Goal: Transaction & Acquisition: Book appointment/travel/reservation

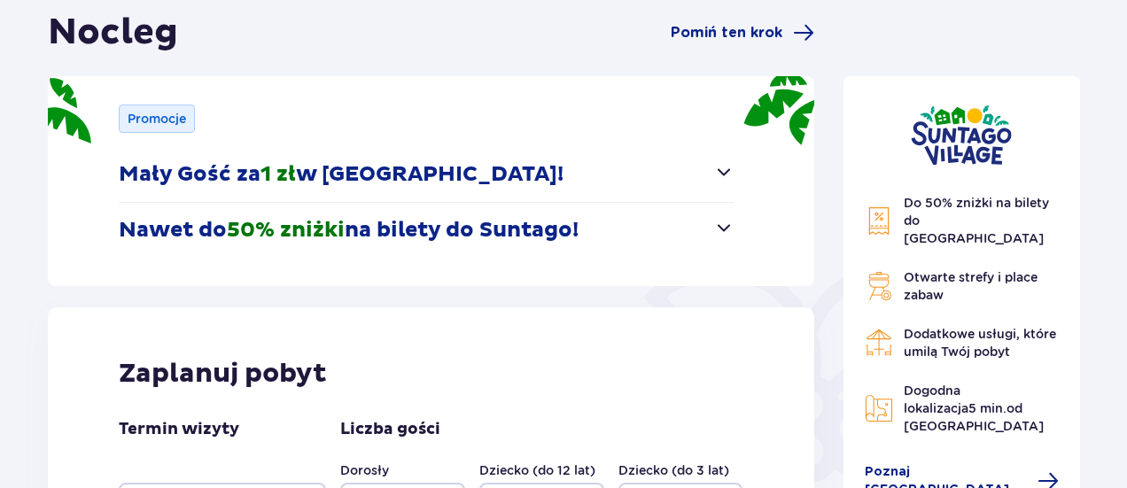
scroll to position [354, 0]
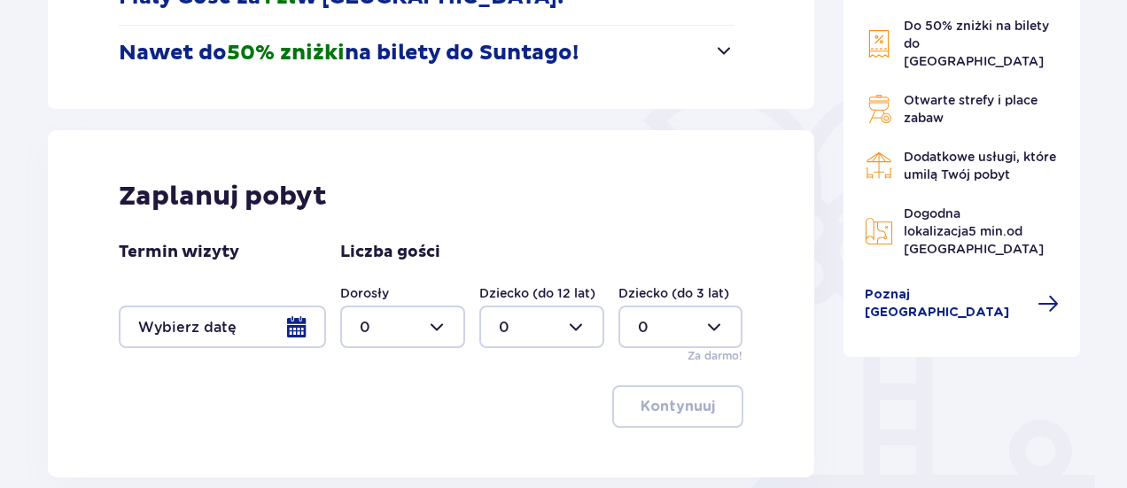
click at [276, 316] on div at bounding box center [222, 327] width 207 height 43
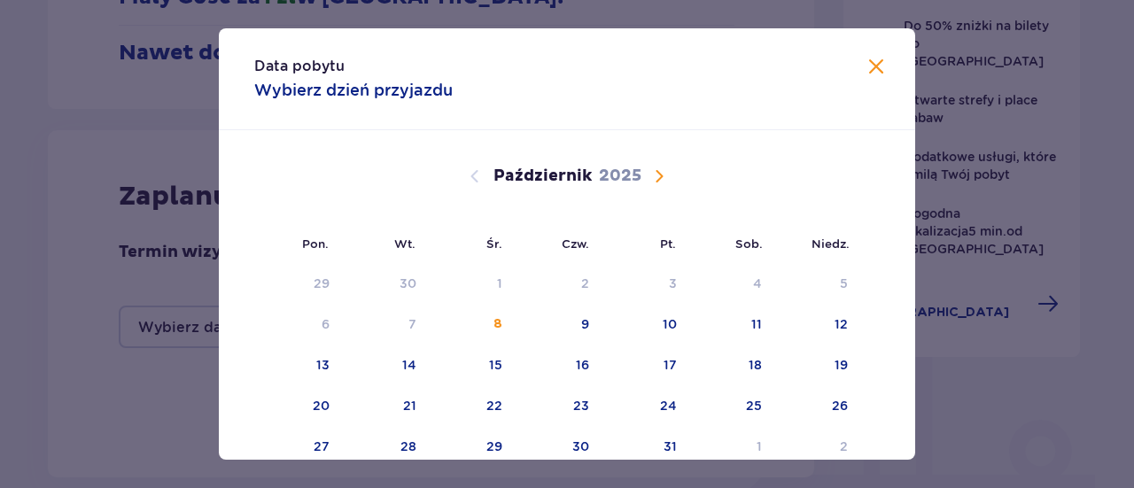
click at [664, 171] on span "Następny miesiąc" at bounding box center [659, 176] width 21 height 21
click at [626, 374] on div "14" at bounding box center [644, 365] width 86 height 39
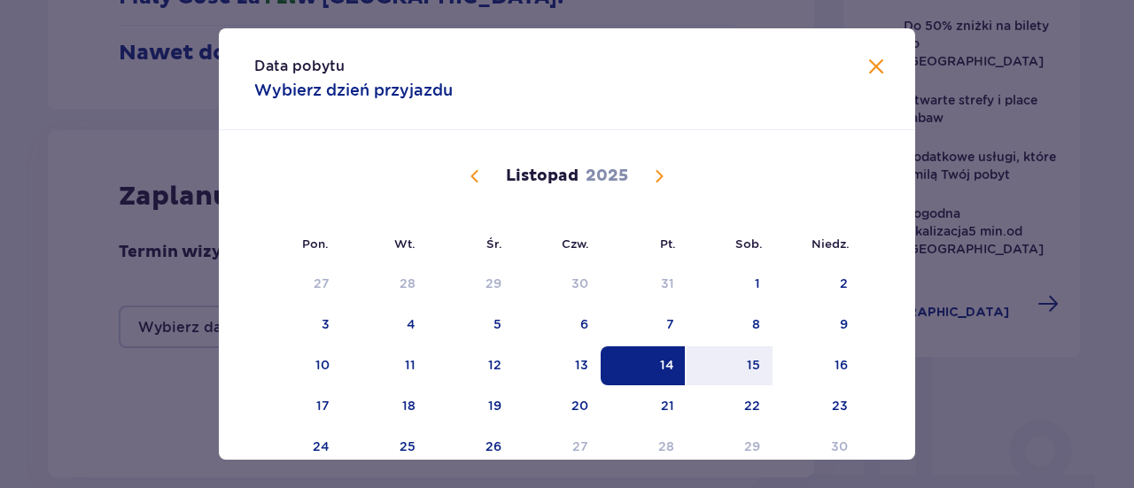
click at [660, 371] on div "14" at bounding box center [667, 365] width 14 height 18
click at [747, 363] on div "15" at bounding box center [753, 365] width 13 height 18
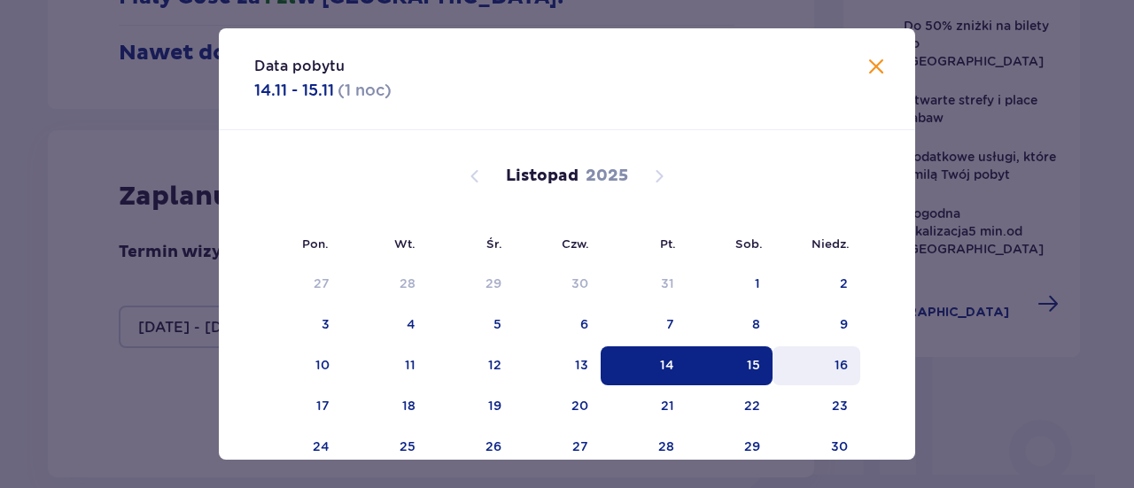
click at [821, 366] on div "16" at bounding box center [817, 365] width 88 height 39
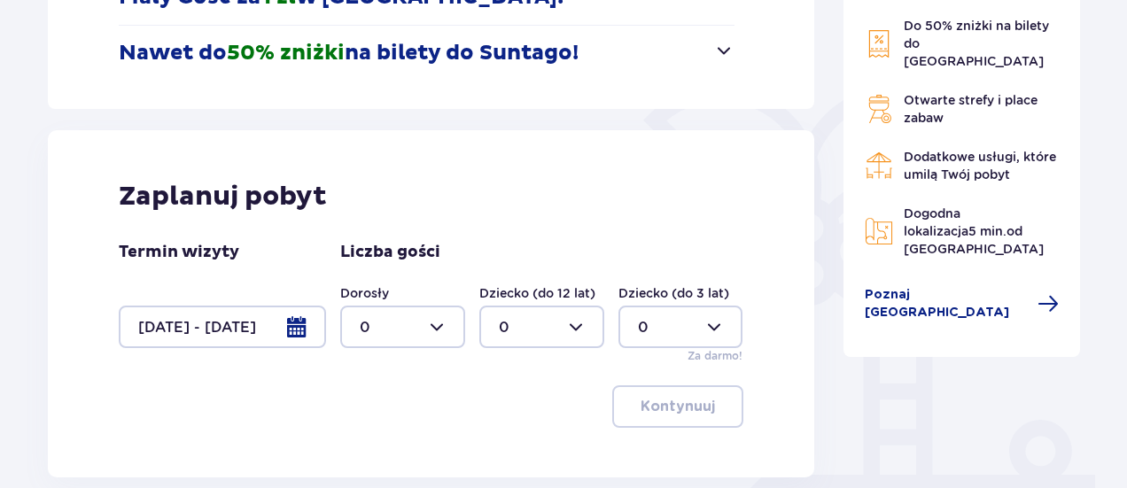
click at [299, 327] on div at bounding box center [222, 327] width 207 height 43
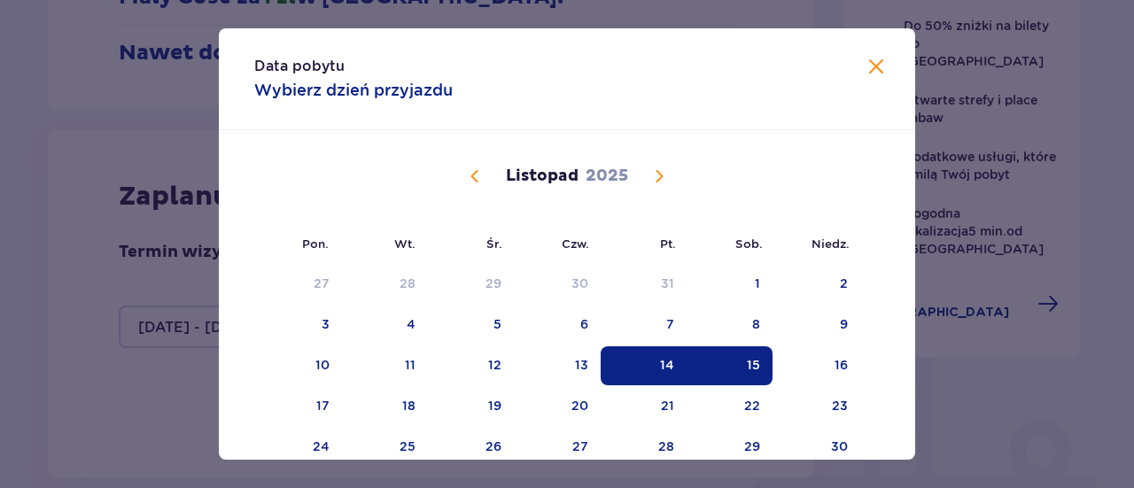
click at [732, 365] on div "15" at bounding box center [730, 365] width 86 height 39
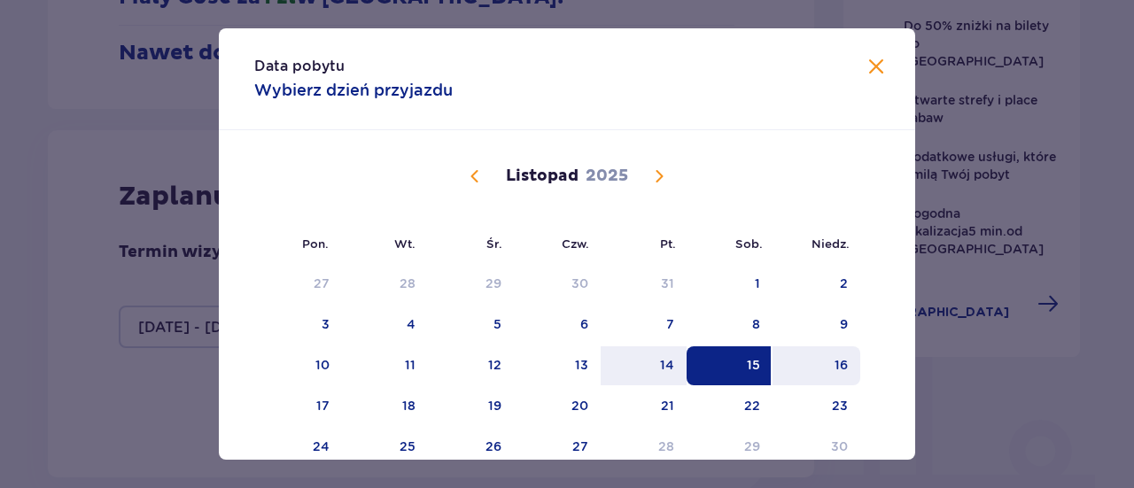
click at [829, 377] on div "16" at bounding box center [817, 365] width 88 height 39
type input "15.11.25 - 16.11.25"
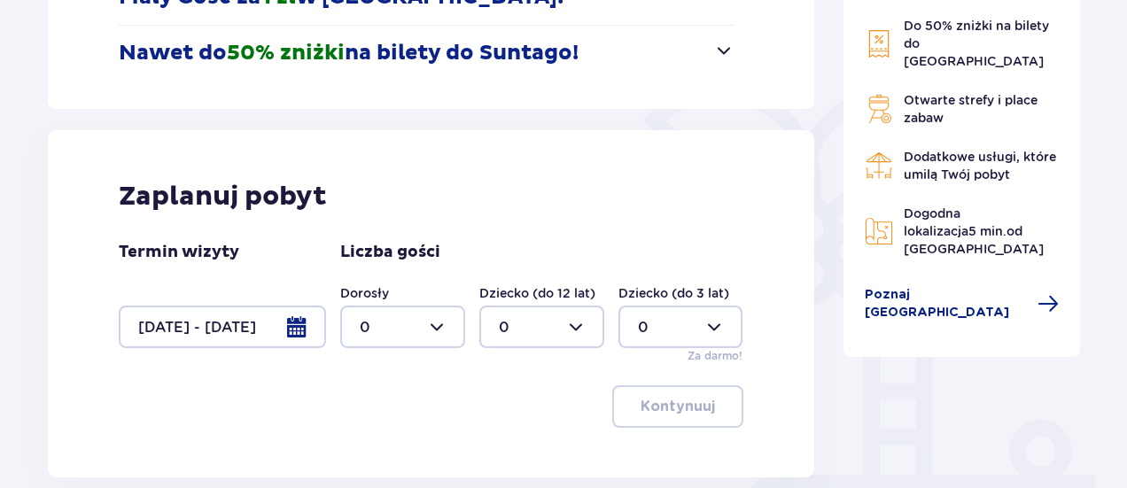
click at [411, 329] on div at bounding box center [402, 327] width 125 height 43
click at [400, 257] on span "8" at bounding box center [402, 273] width 121 height 37
type input "8"
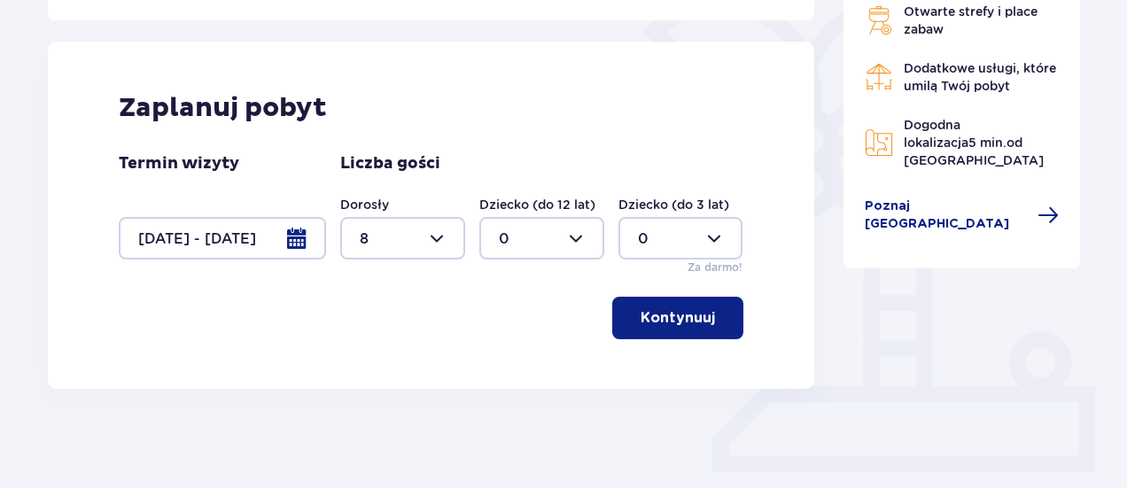
click at [663, 325] on p "Kontynuuj" at bounding box center [678, 317] width 74 height 19
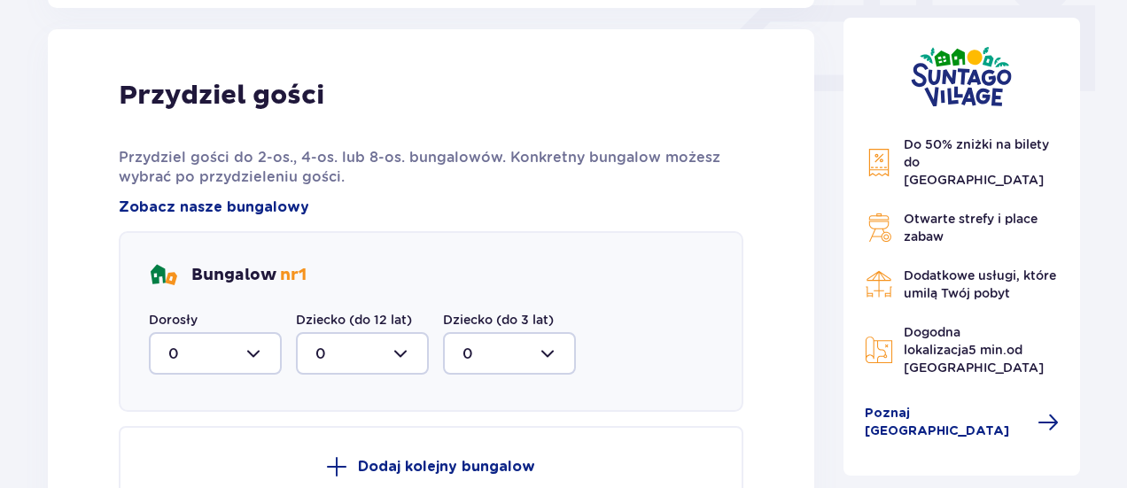
scroll to position [831, 0]
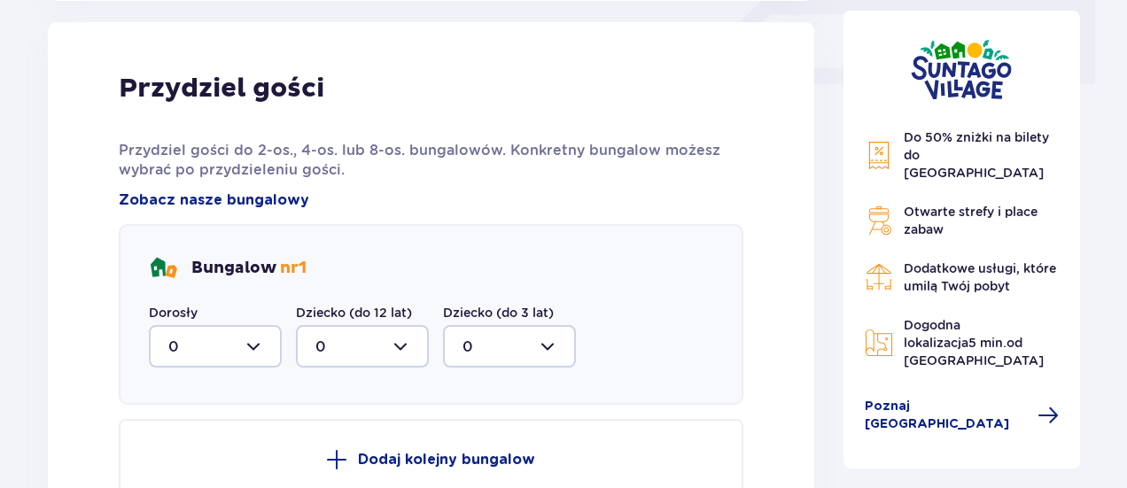
click at [237, 352] on div at bounding box center [215, 346] width 133 height 43
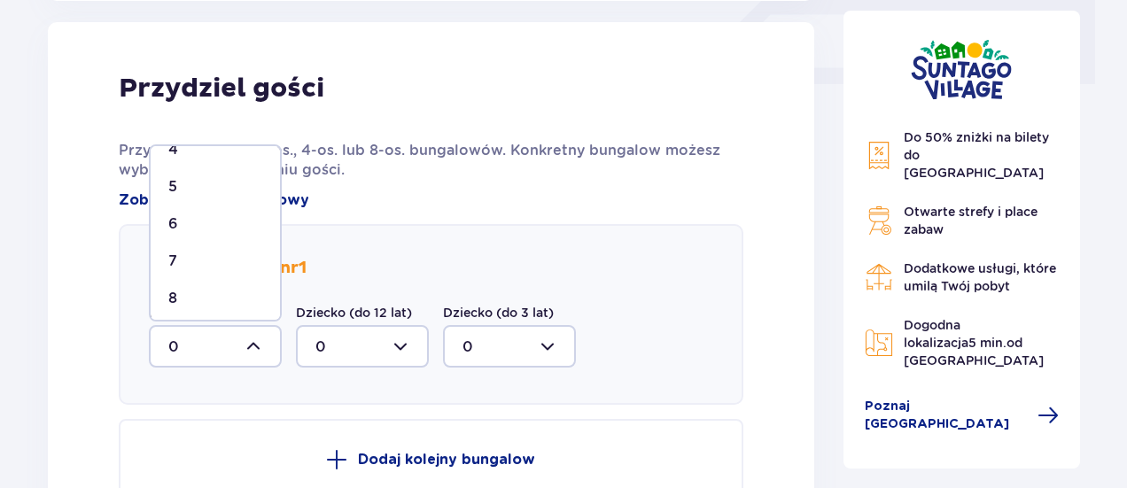
scroll to position [179, 0]
click at [207, 292] on div "8" at bounding box center [215, 292] width 94 height 19
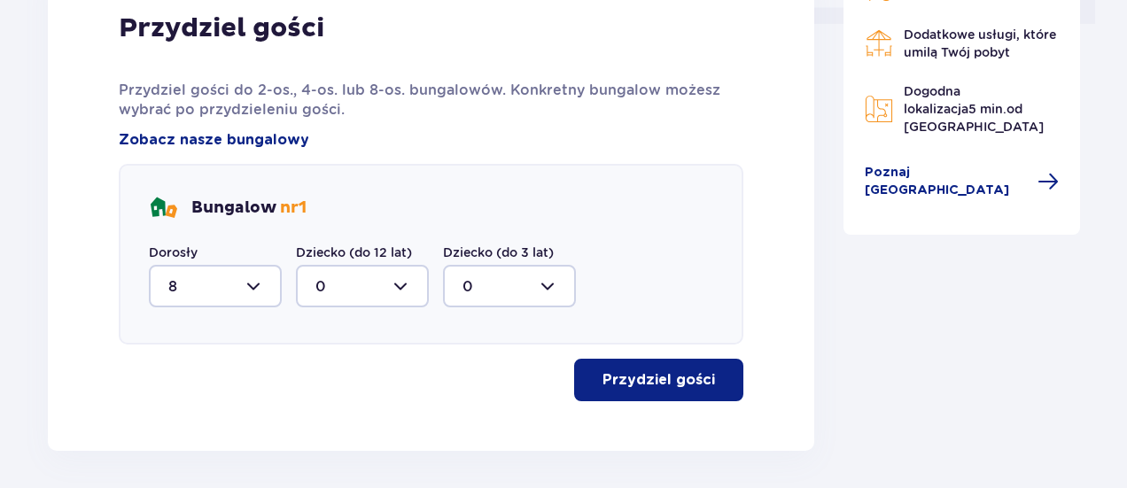
scroll to position [920, 0]
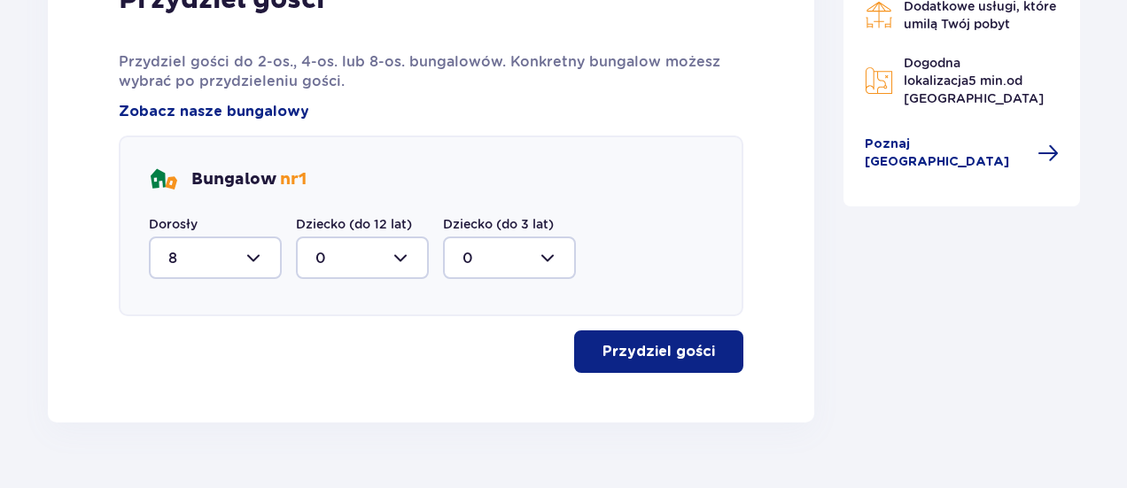
click at [221, 271] on div at bounding box center [215, 258] width 133 height 43
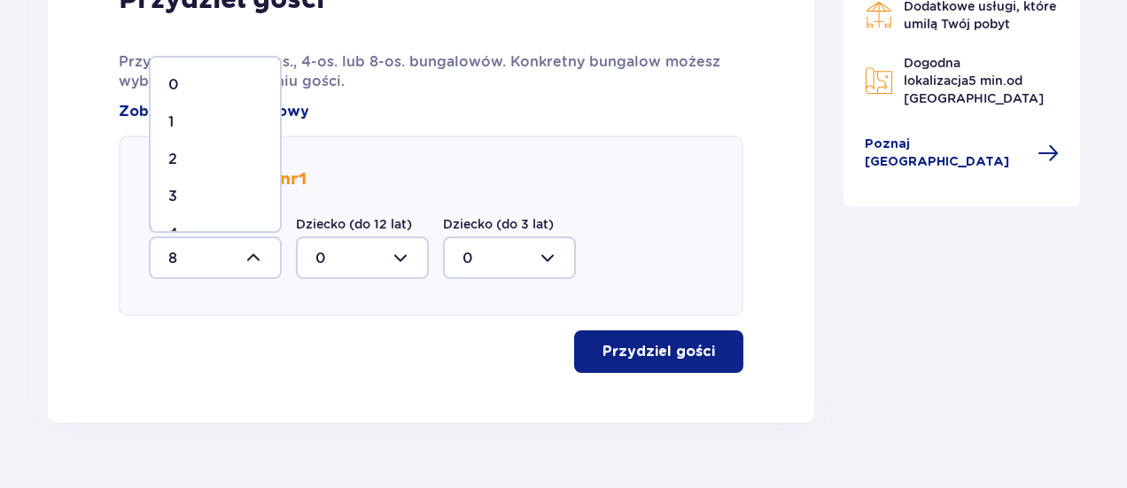
scroll to position [89, 0]
click at [201, 137] on div "4" at bounding box center [215, 145] width 94 height 19
type input "4"
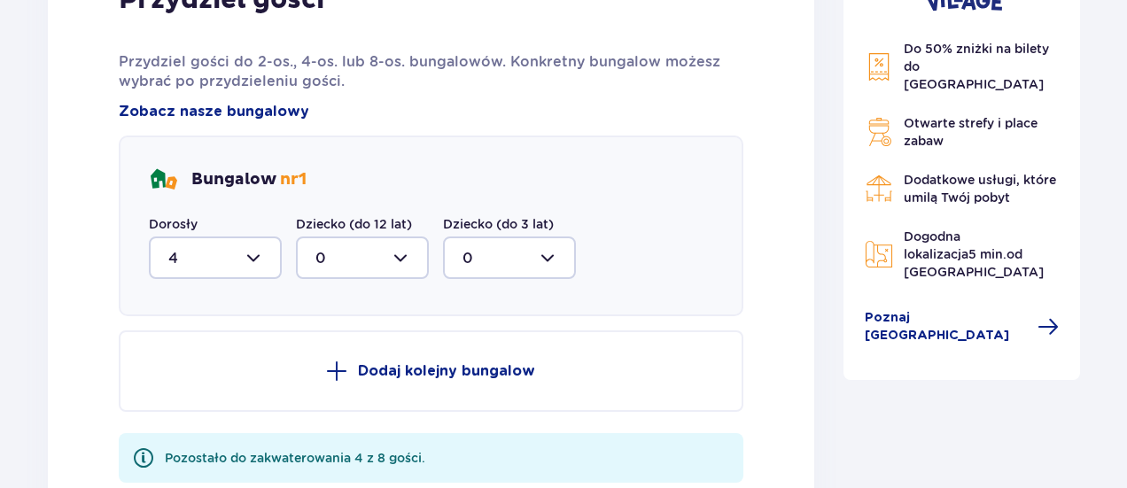
click at [393, 367] on p "Dodaj kolejny bungalow" at bounding box center [446, 370] width 177 height 19
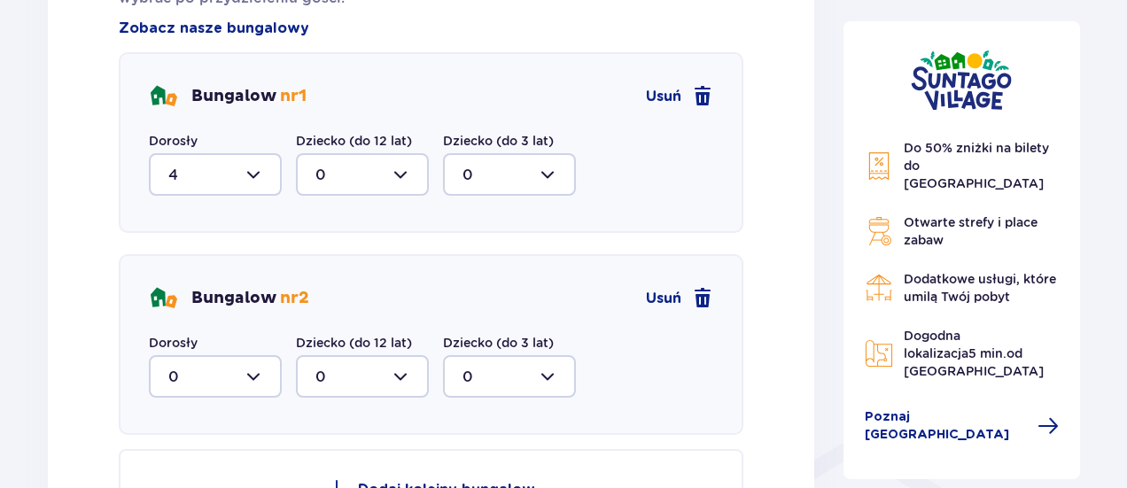
scroll to position [1097, 0]
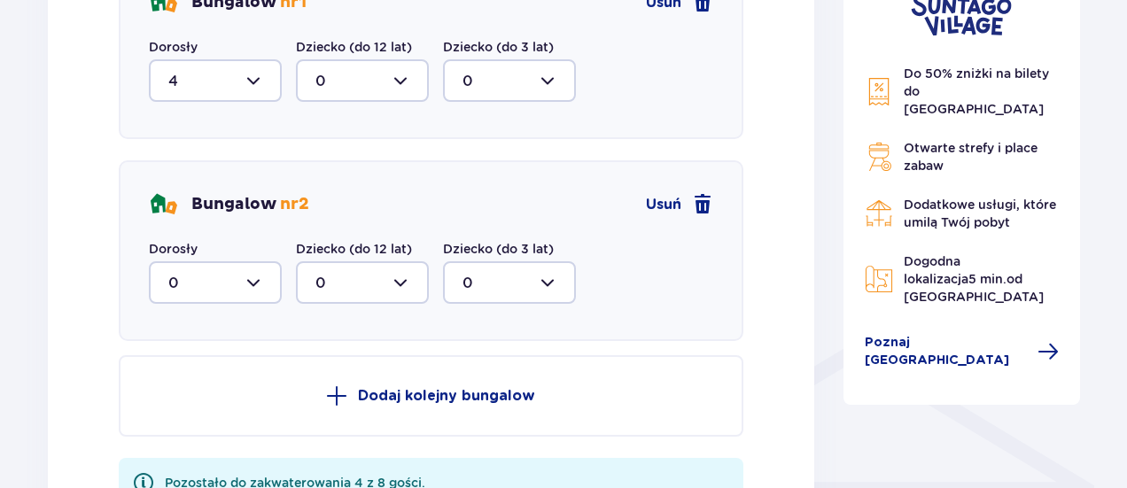
click at [237, 276] on div at bounding box center [215, 282] width 133 height 43
click at [205, 446] on div "4" at bounding box center [215, 455] width 94 height 19
type input "4"
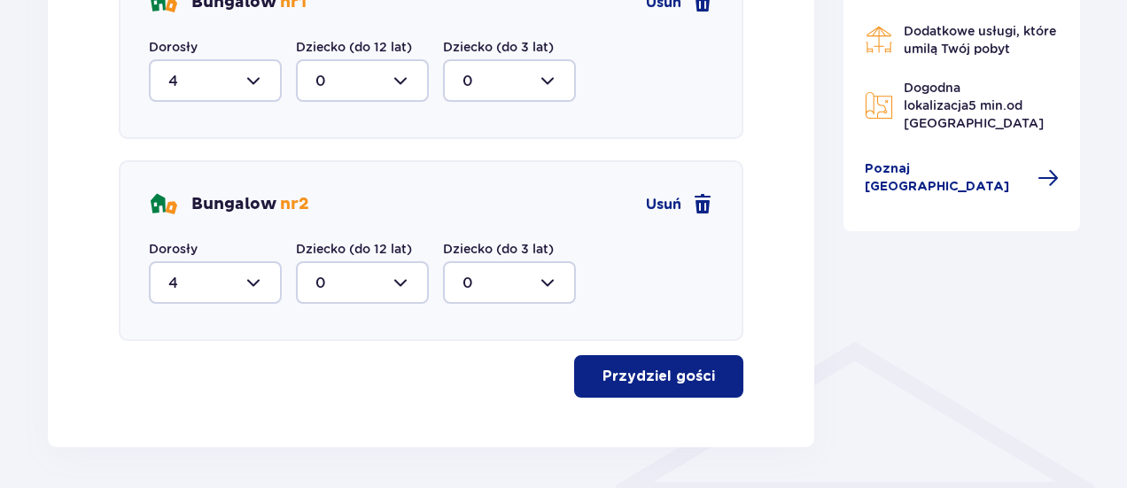
click at [686, 381] on p "Przydziel gości" at bounding box center [658, 376] width 113 height 19
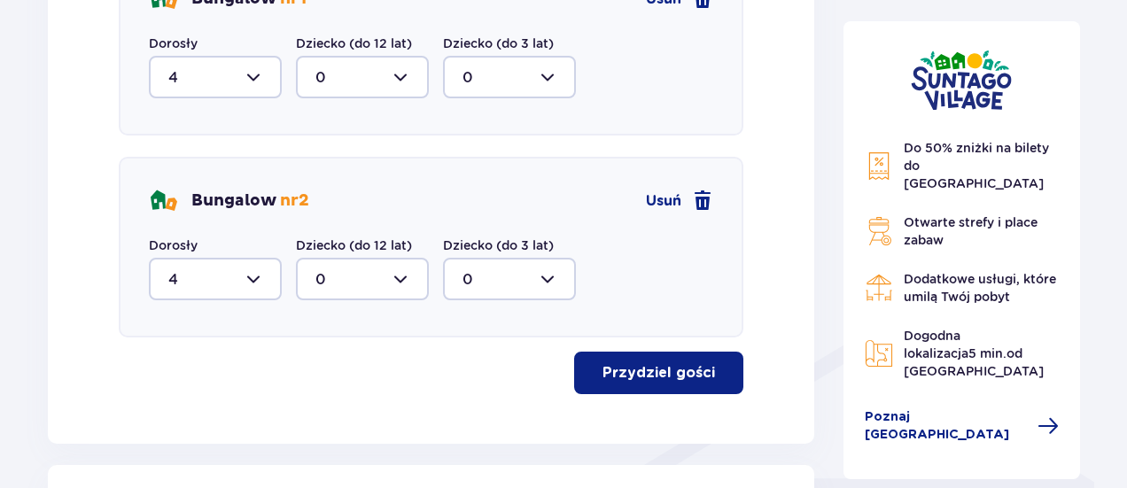
scroll to position [923, 0]
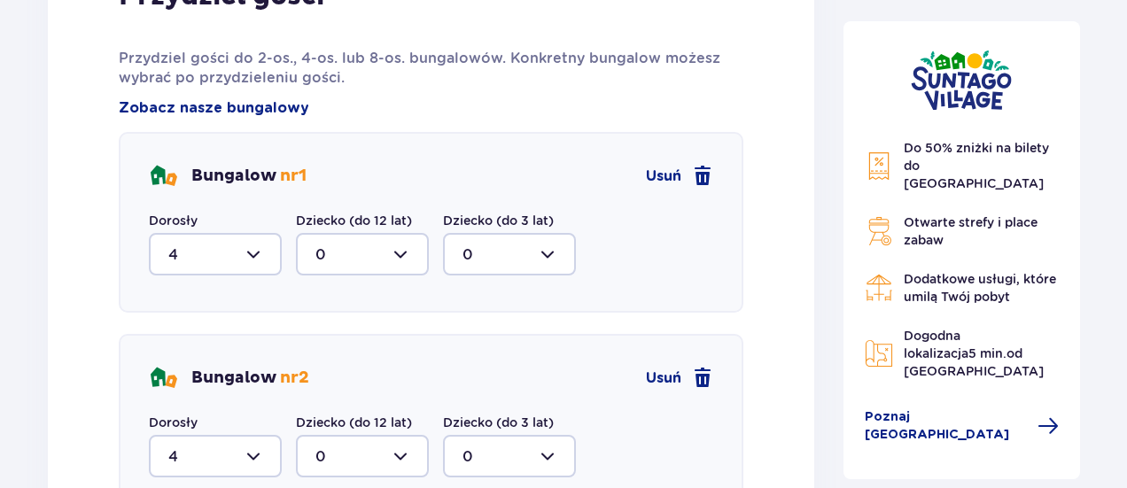
click at [715, 384] on div "Bungalow nr 2 Usuń Dorosły 4 Dziecko (do 12 lat) 0 Dziecko (do 3 lat) 0" at bounding box center [431, 424] width 625 height 181
click at [711, 381] on span at bounding box center [702, 378] width 21 height 21
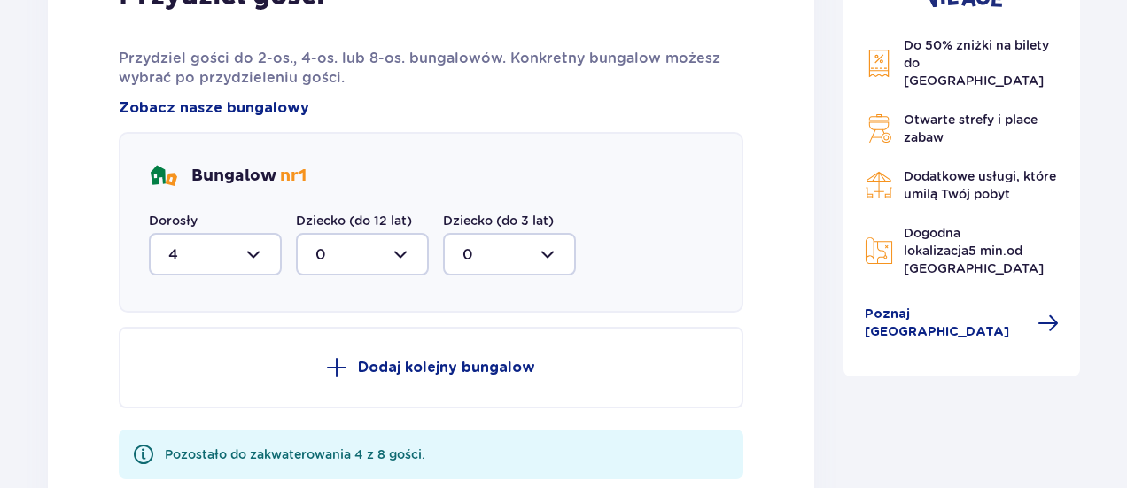
click at [245, 276] on div "Bungalow nr 1 Dorosły 4 Dziecko (do 12 lat) 0 Dziecko (do 3 lat) 0" at bounding box center [431, 222] width 625 height 181
click at [237, 263] on div at bounding box center [215, 254] width 133 height 43
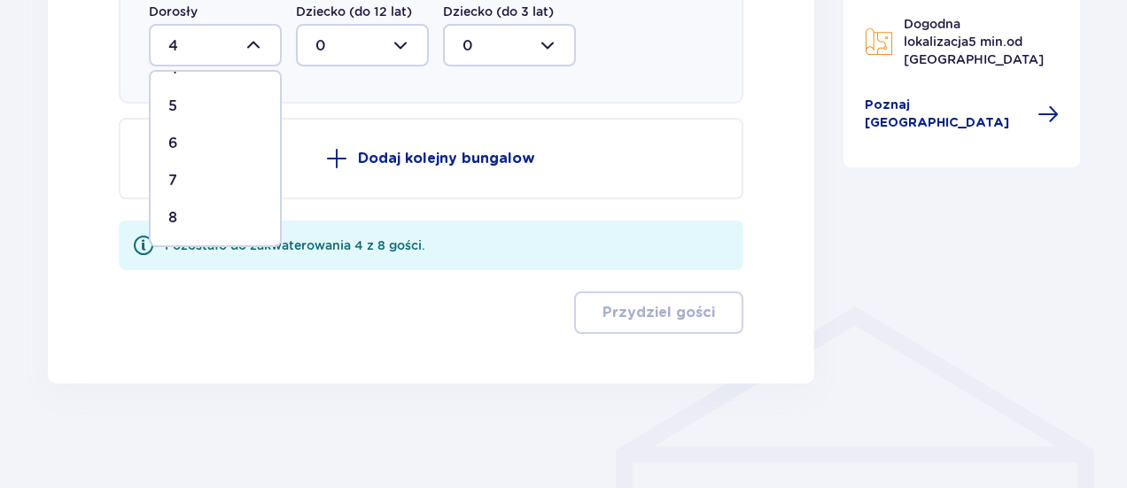
click at [200, 219] on div "8" at bounding box center [215, 217] width 94 height 19
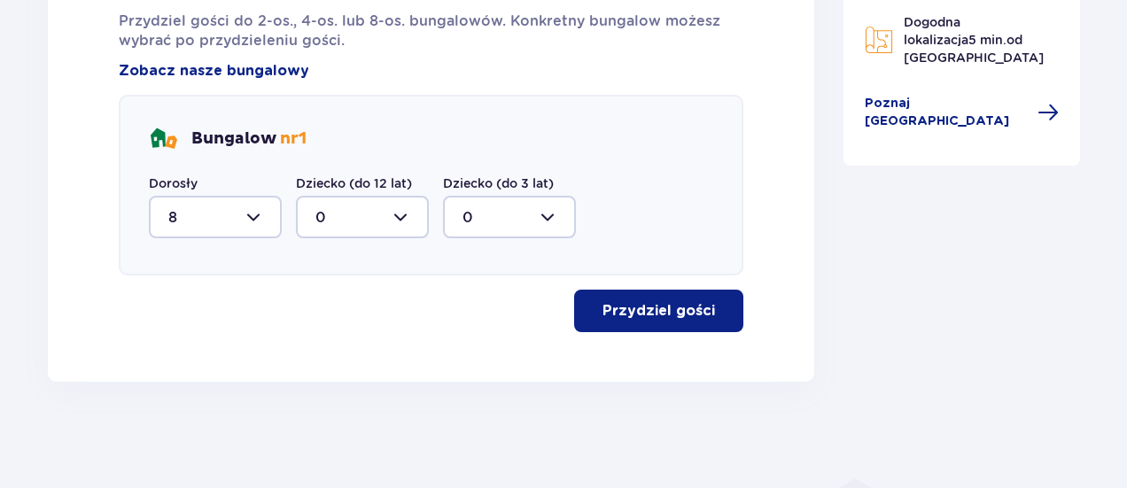
scroll to position [959, 0]
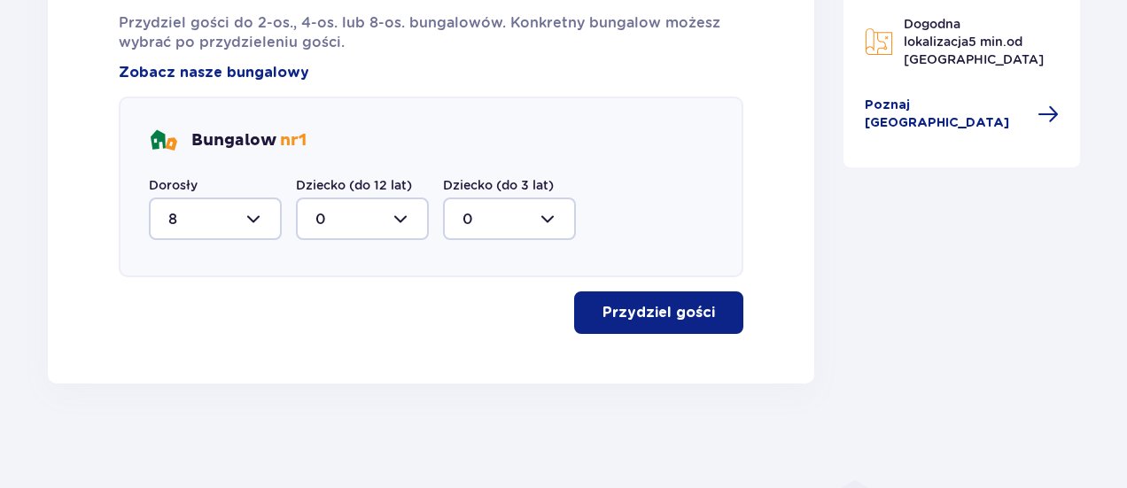
click at [689, 310] on p "Przydziel gości" at bounding box center [658, 312] width 113 height 19
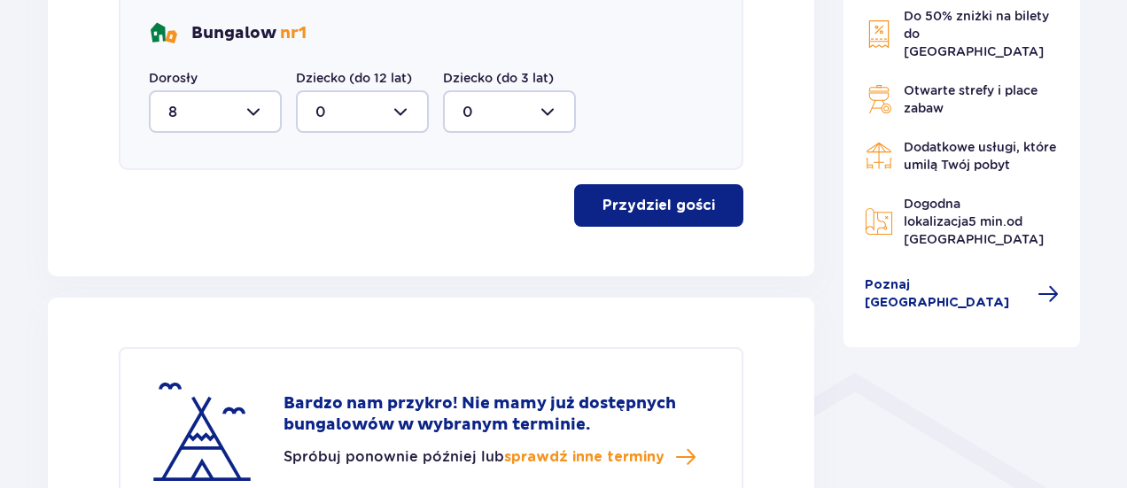
scroll to position [891, 0]
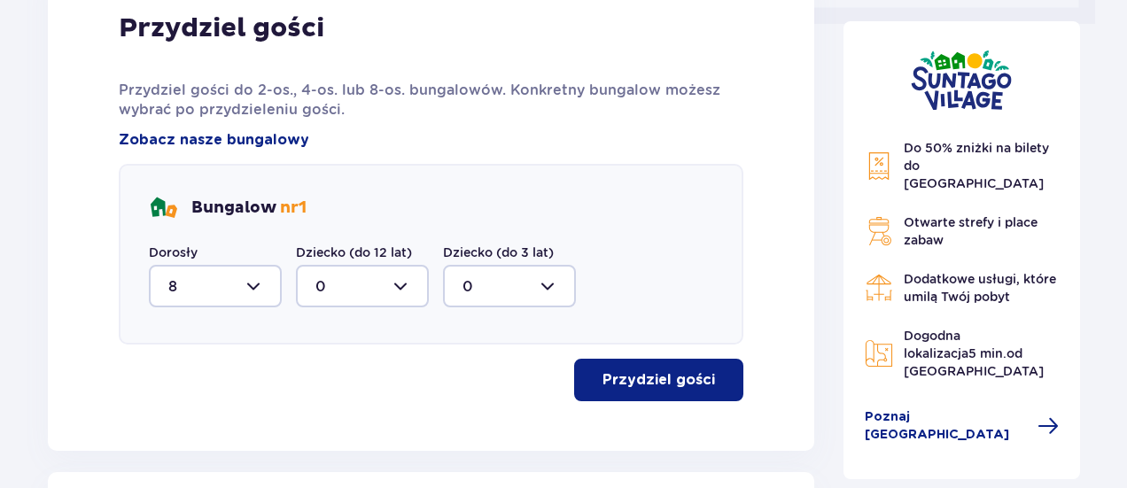
click at [262, 291] on div at bounding box center [215, 286] width 133 height 43
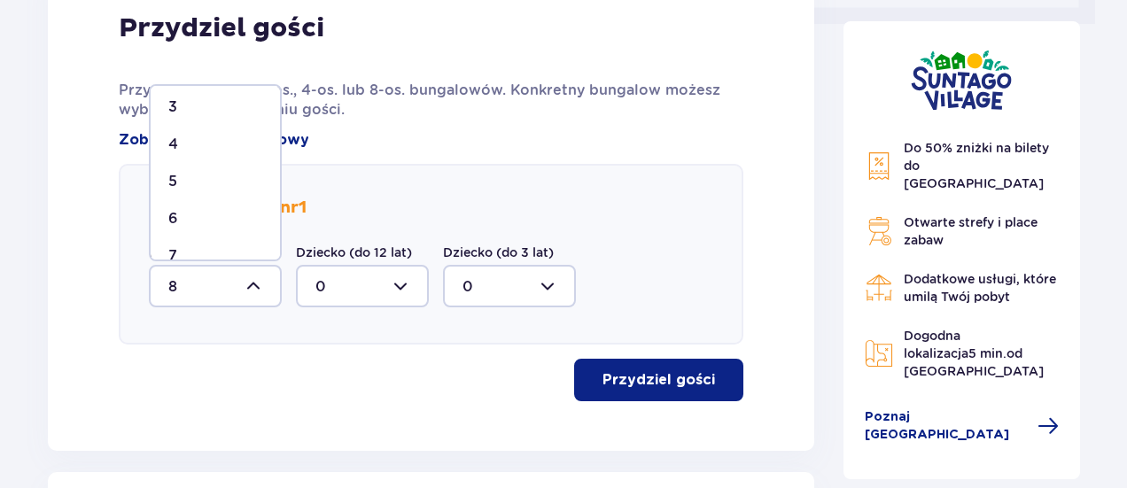
scroll to position [90, 0]
click at [195, 171] on div "4" at bounding box center [215, 171] width 94 height 19
type input "4"
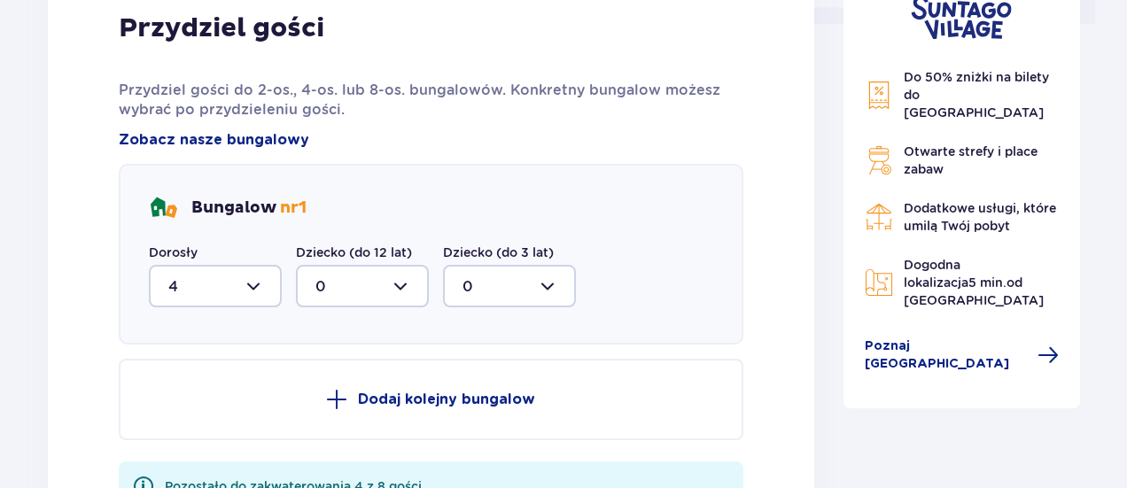
scroll to position [980, 0]
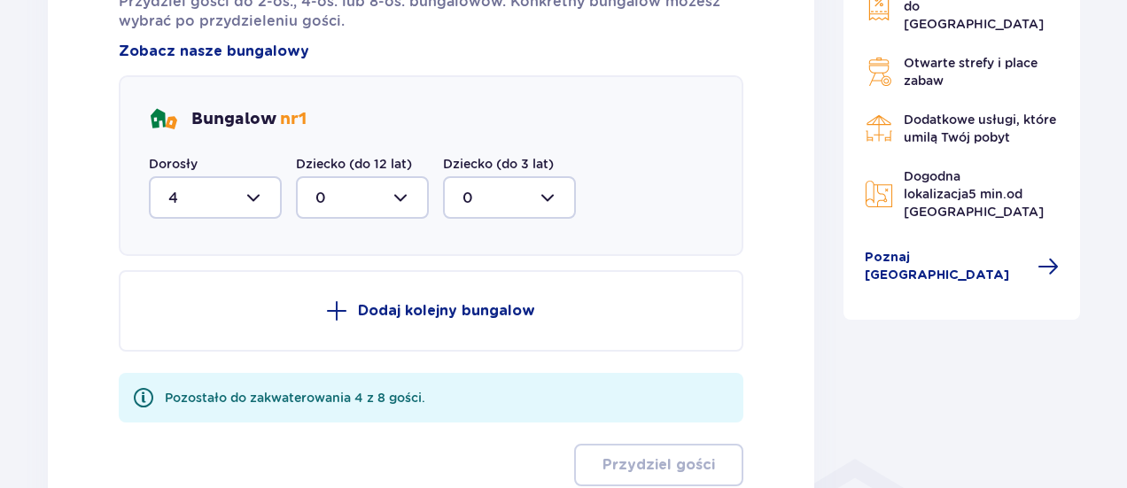
click at [455, 306] on p "Dodaj kolejny bungalow" at bounding box center [446, 310] width 177 height 19
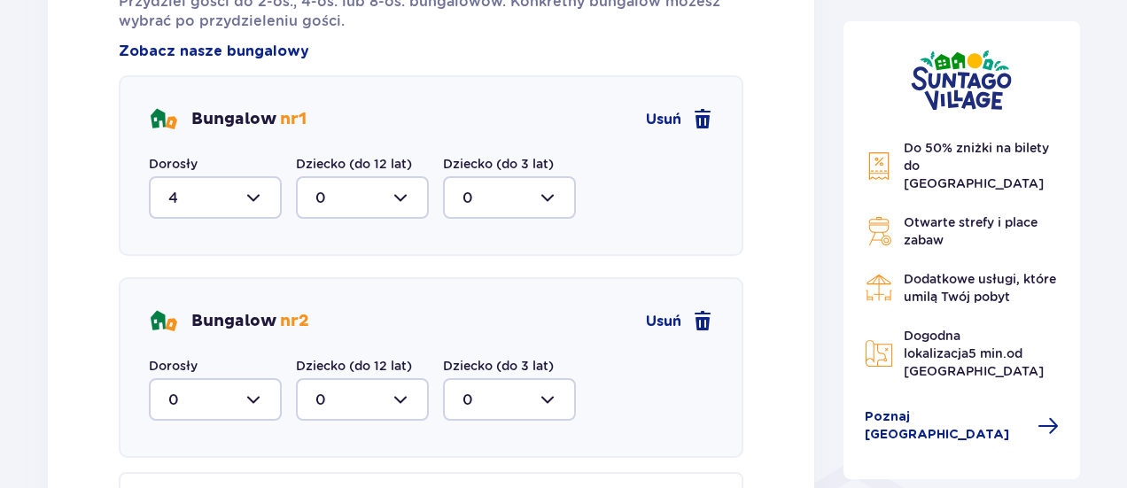
click at [184, 391] on div at bounding box center [215, 399] width 133 height 43
click at [200, 330] on span "4" at bounding box center [215, 345] width 129 height 37
type input "4"
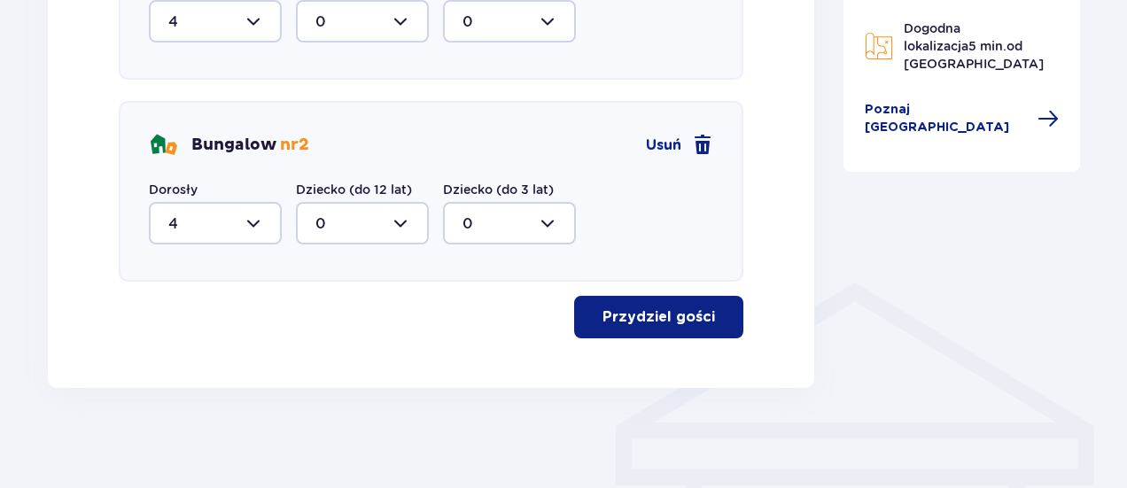
scroll to position [1161, 0]
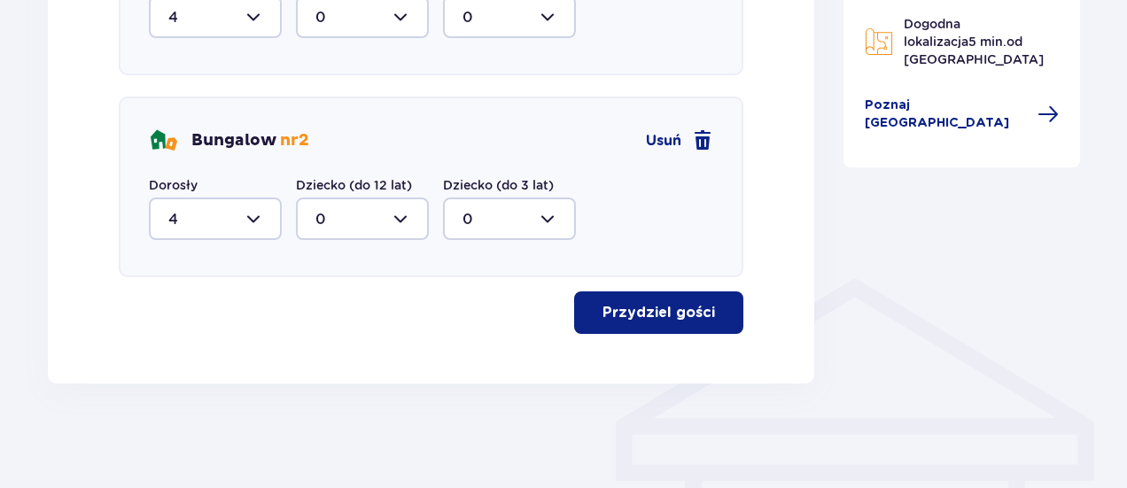
click at [680, 307] on p "Przydziel gości" at bounding box center [658, 312] width 113 height 19
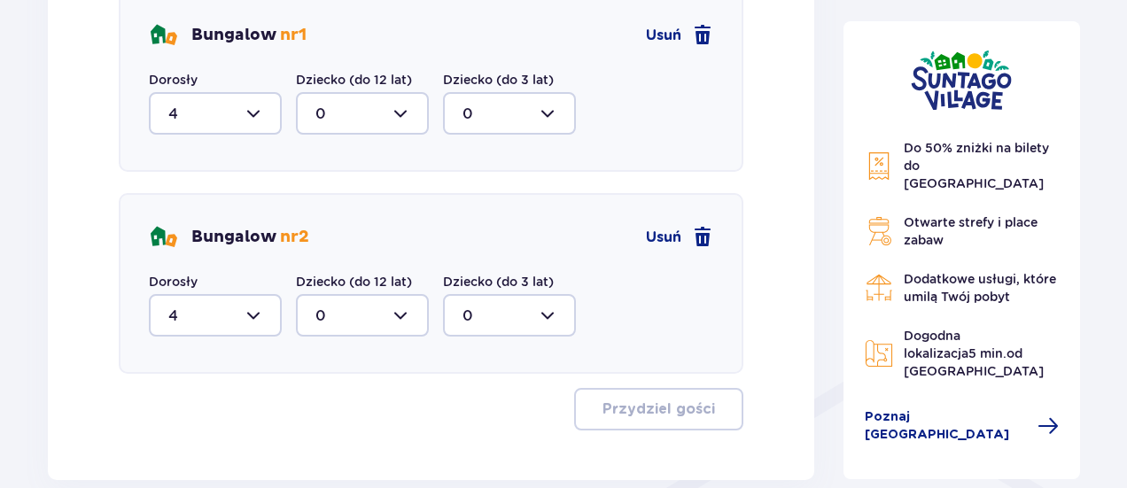
scroll to position [1012, 0]
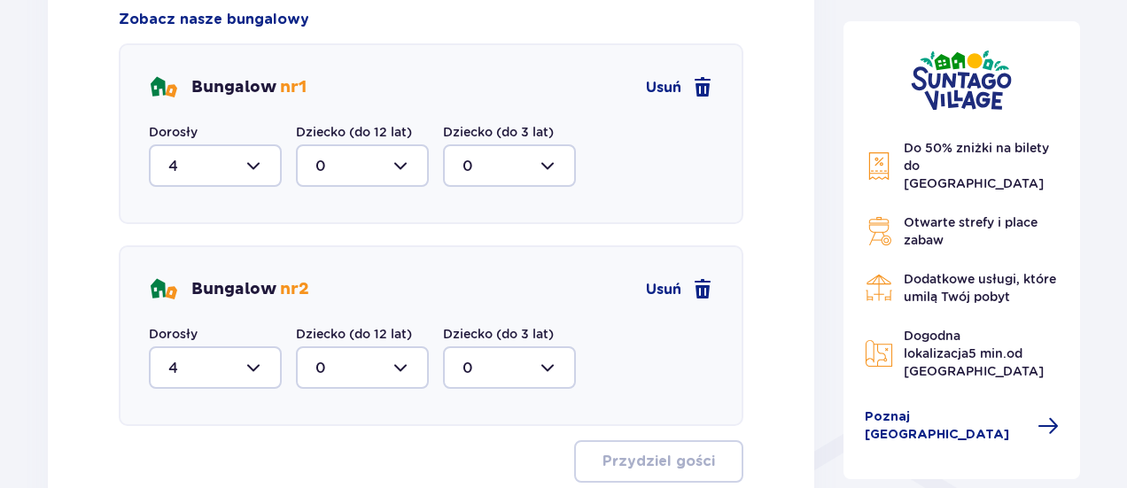
click at [253, 160] on div at bounding box center [215, 165] width 133 height 43
click at [192, 128] on label "Dorosły" at bounding box center [173, 132] width 49 height 18
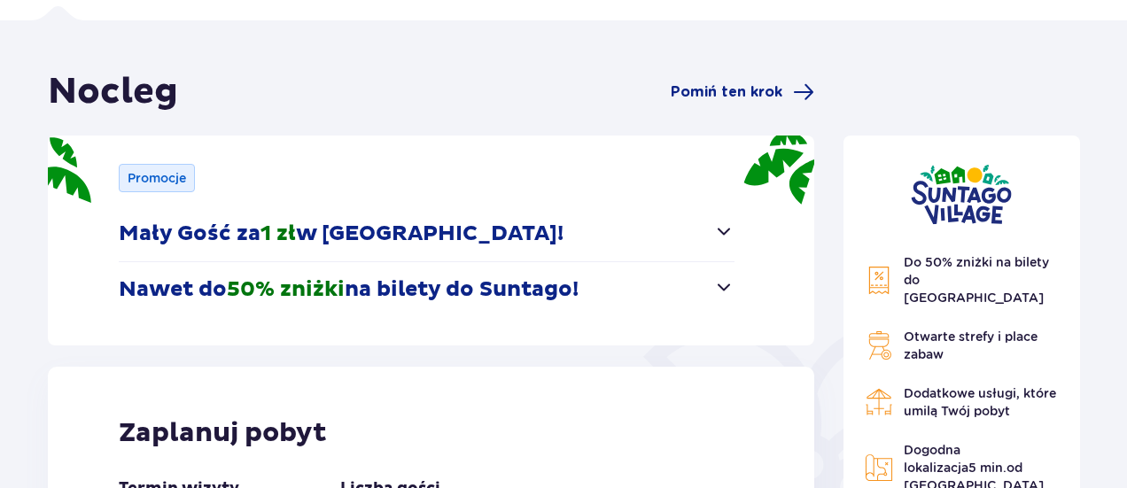
scroll to position [0, 0]
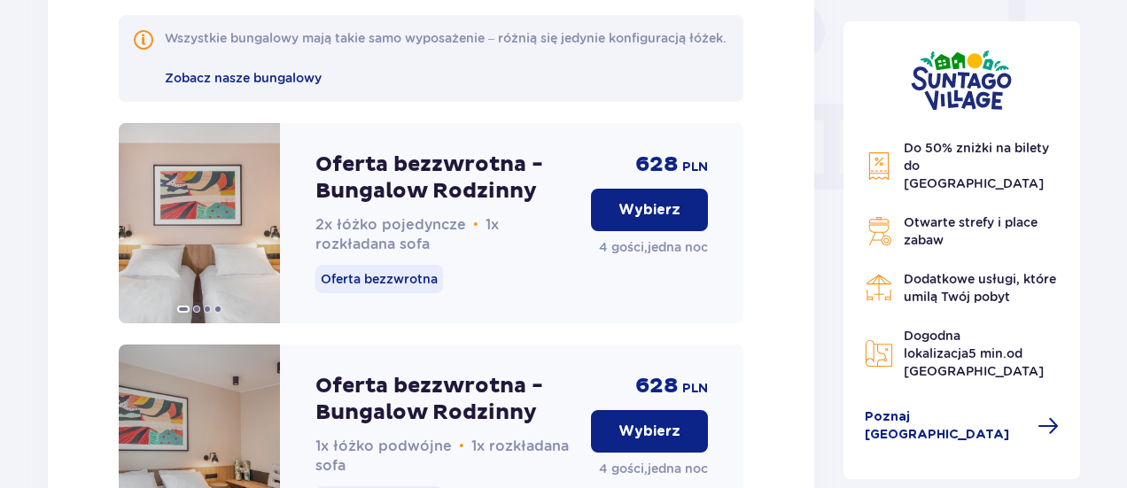
click at [661, 220] on p "Wybierz" at bounding box center [649, 209] width 62 height 19
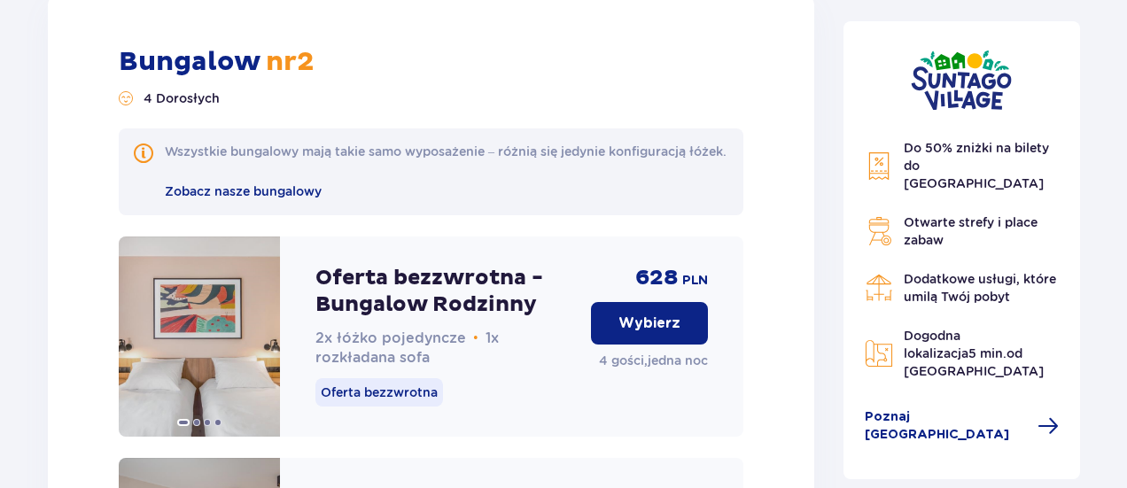
click at [684, 345] on button "Wybierz" at bounding box center [649, 323] width 117 height 43
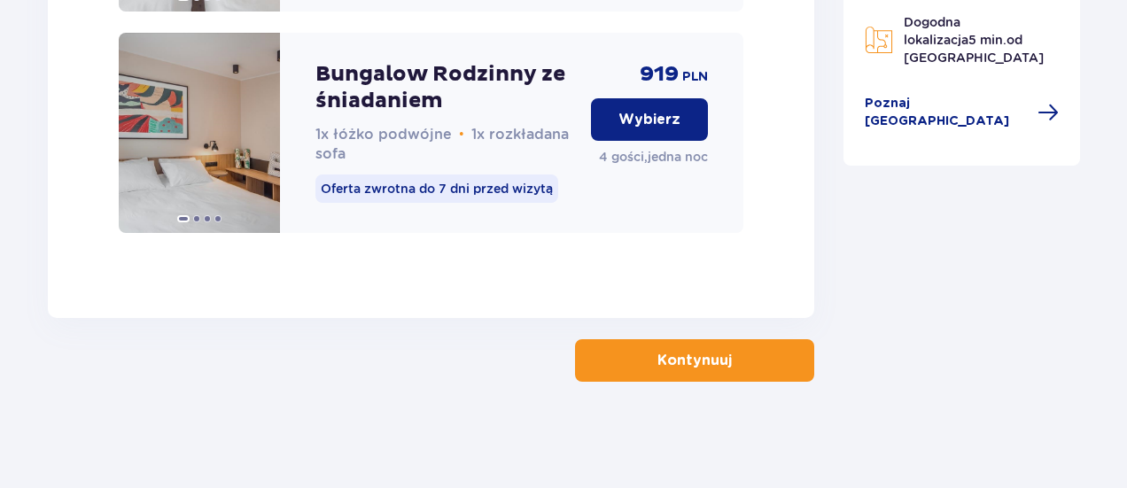
click at [679, 362] on p "Kontynuuj" at bounding box center [694, 360] width 74 height 19
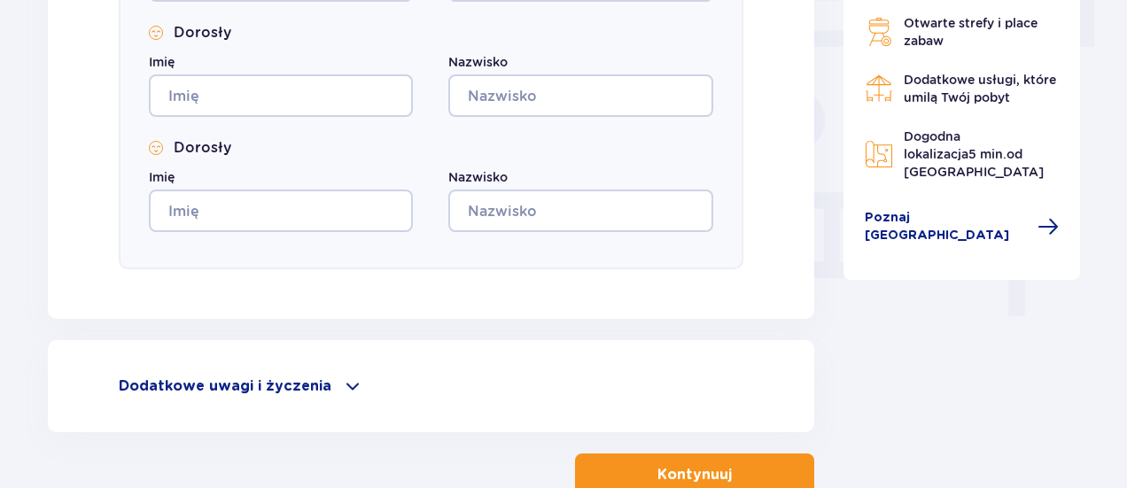
scroll to position [1708, 0]
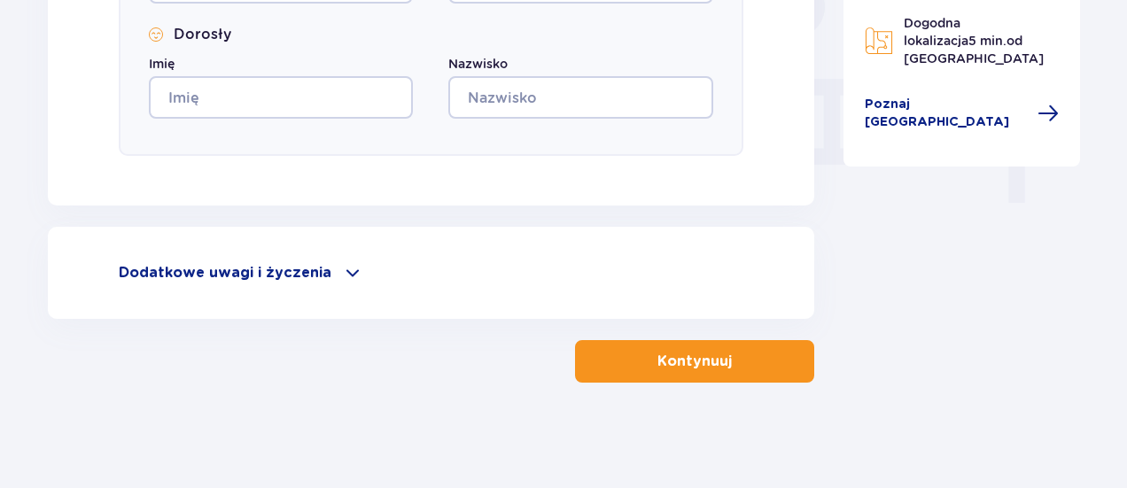
click at [755, 368] on button "Kontynuuj" at bounding box center [694, 361] width 239 height 43
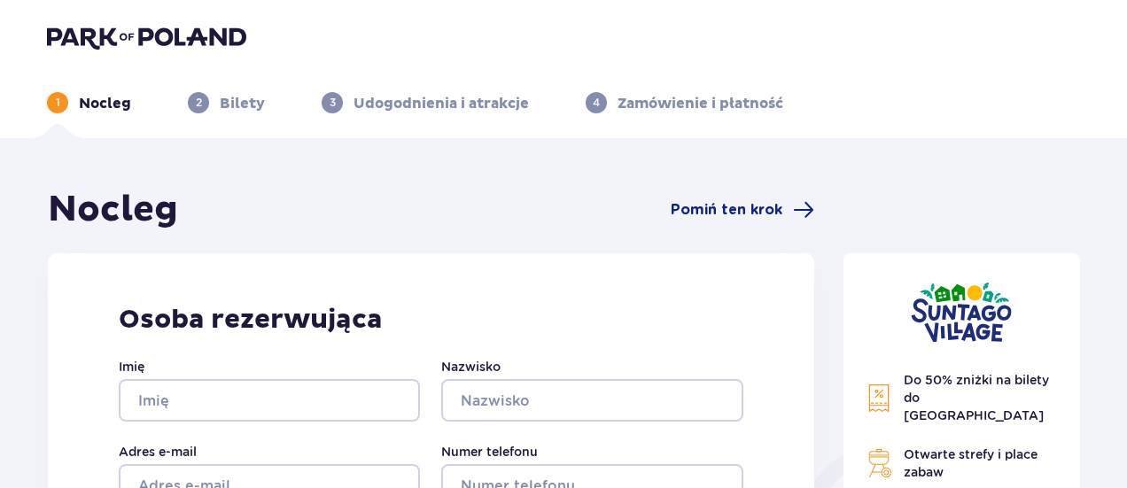
scroll to position [0, 0]
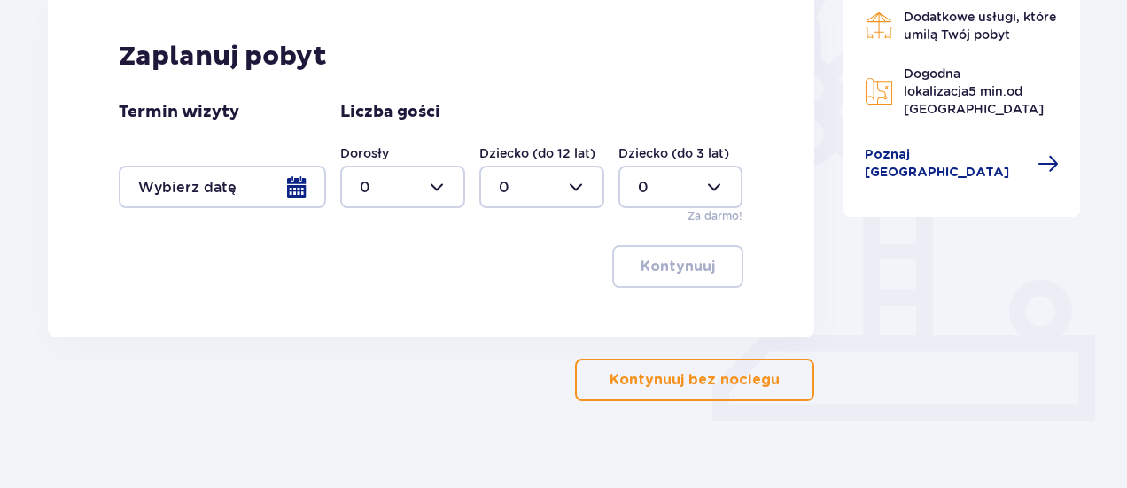
scroll to position [512, 0]
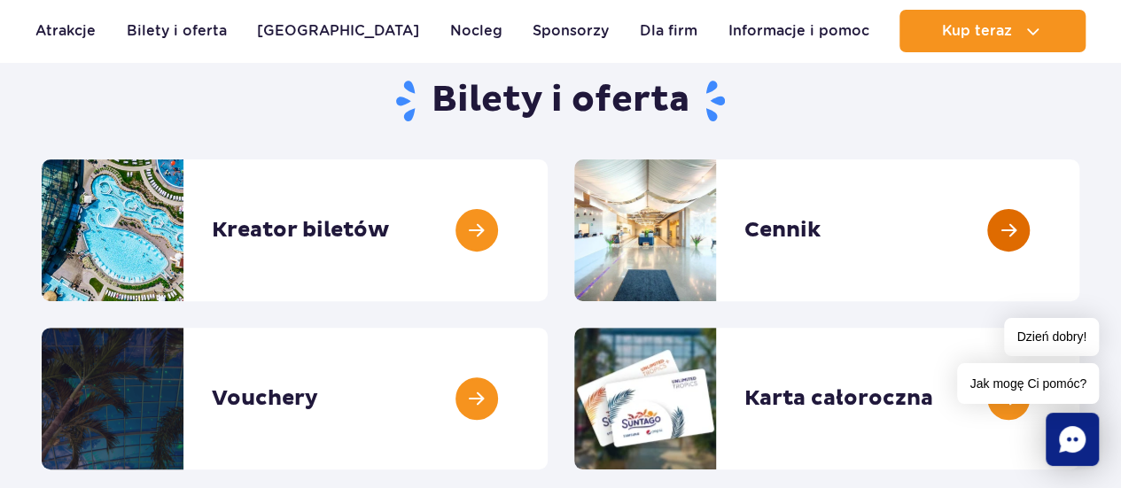
click at [1079, 249] on link at bounding box center [1079, 230] width 0 height 142
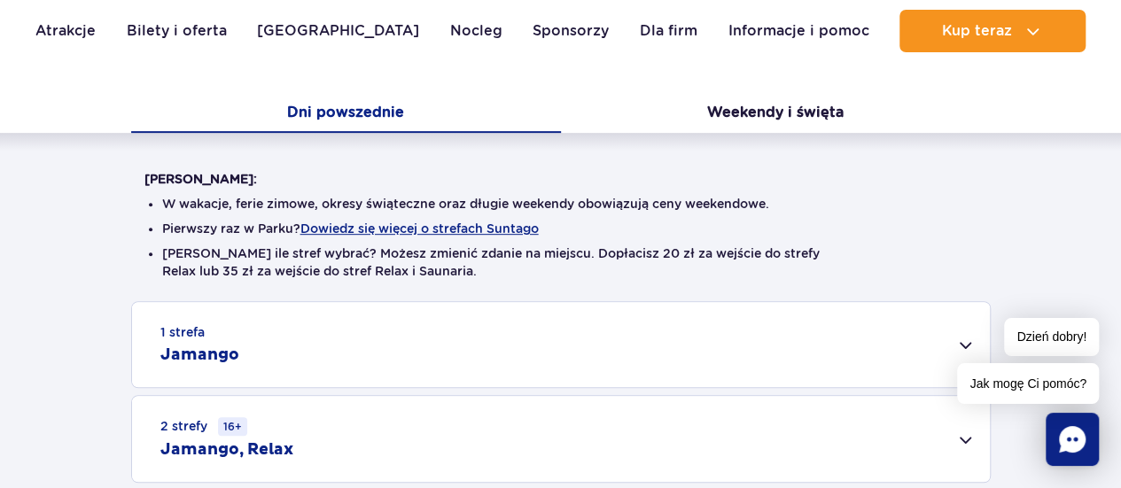
click at [66, 408] on div "1 strefa Jamango Dorosły (18 – 65 lat) / Nastolatek (16 – 18 lat) Ten sam dzień…" at bounding box center [560, 439] width 1121 height 276
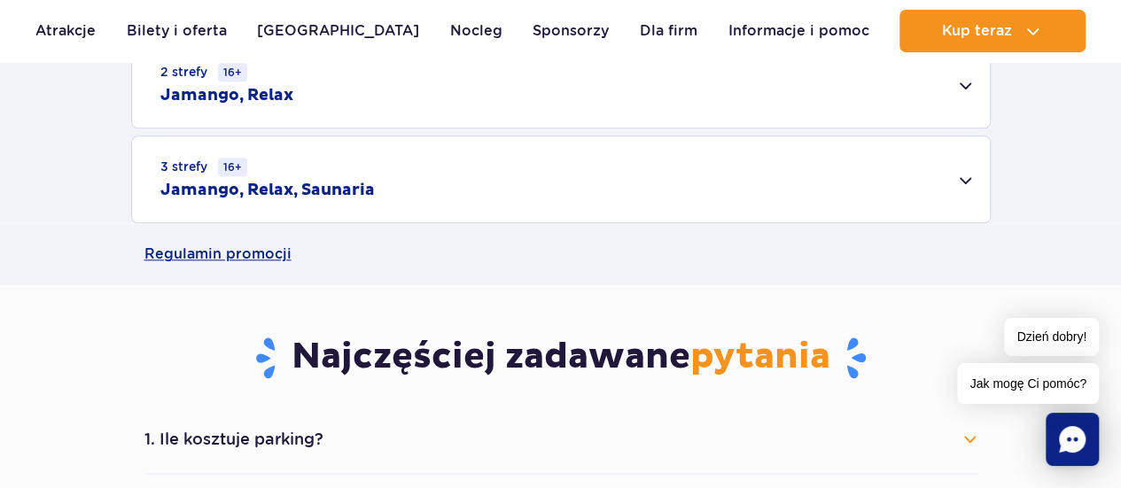
scroll to position [975, 0]
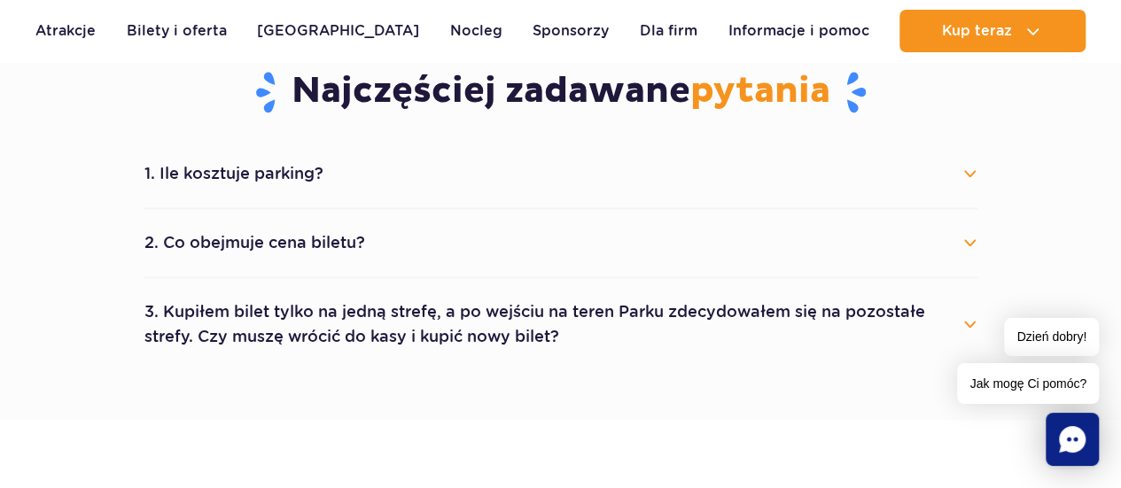
click at [946, 237] on button "2. Co obejmuje cena biletu?" at bounding box center [560, 242] width 833 height 39
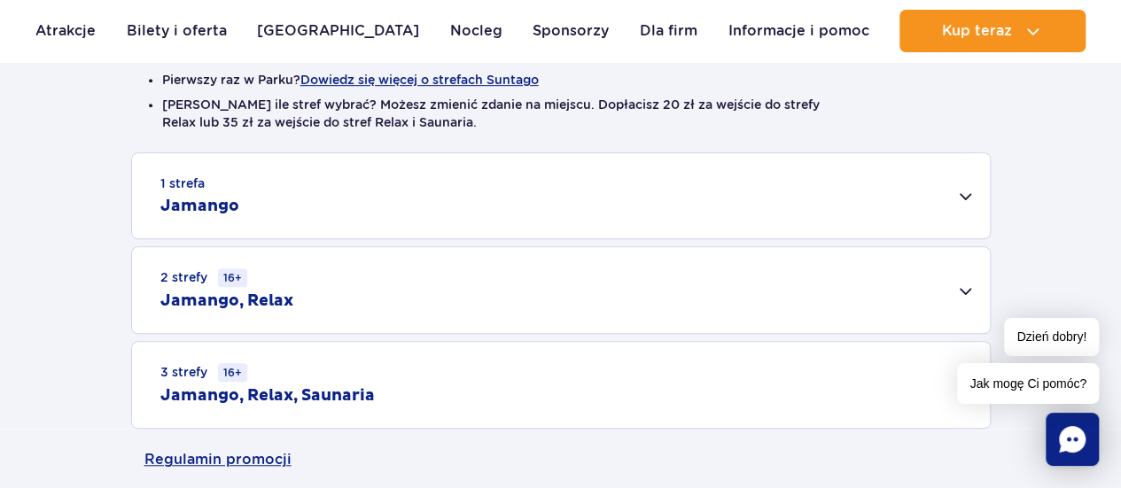
scroll to position [532, 0]
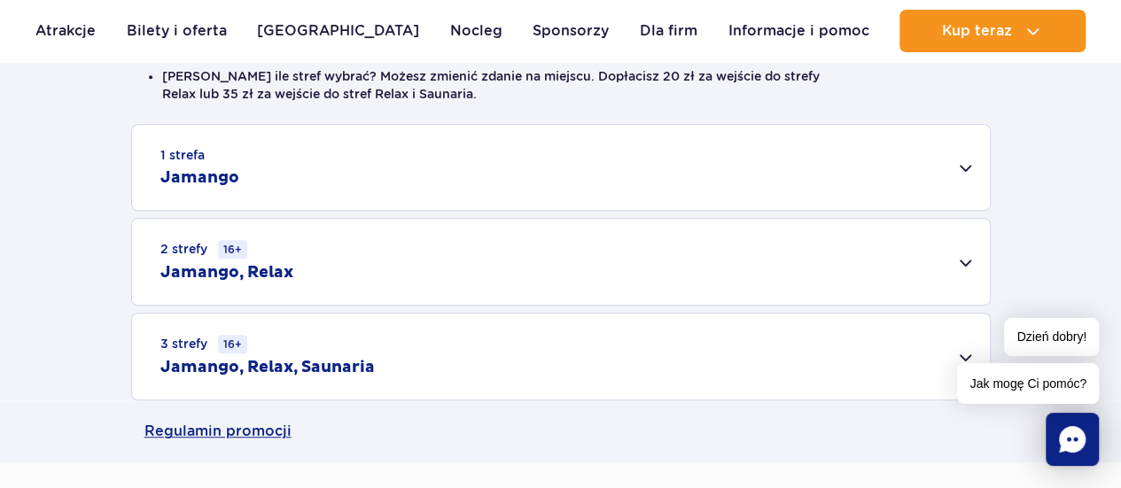
click at [965, 264] on div "2 strefy 16+ Jamango, Relax" at bounding box center [561, 262] width 858 height 86
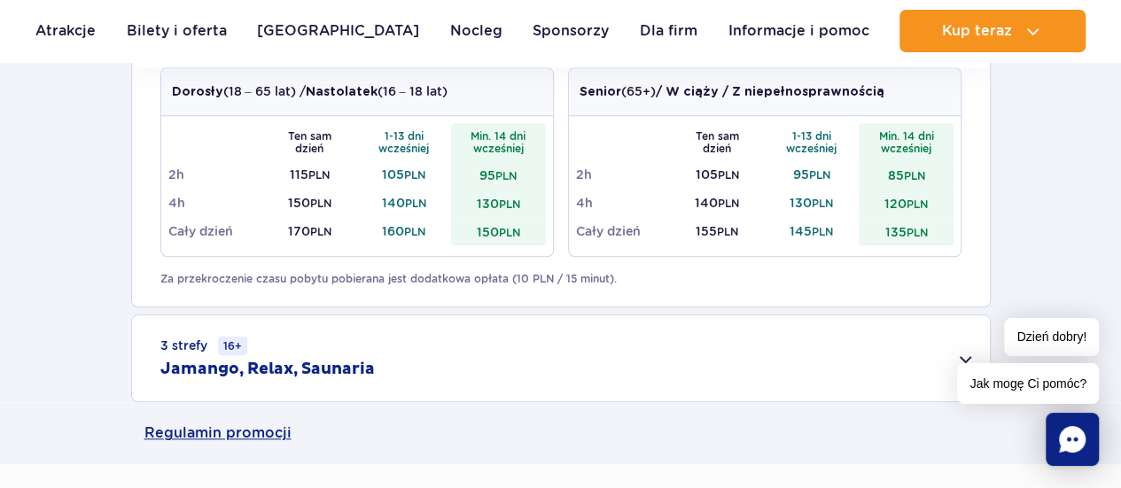
scroll to position [797, 0]
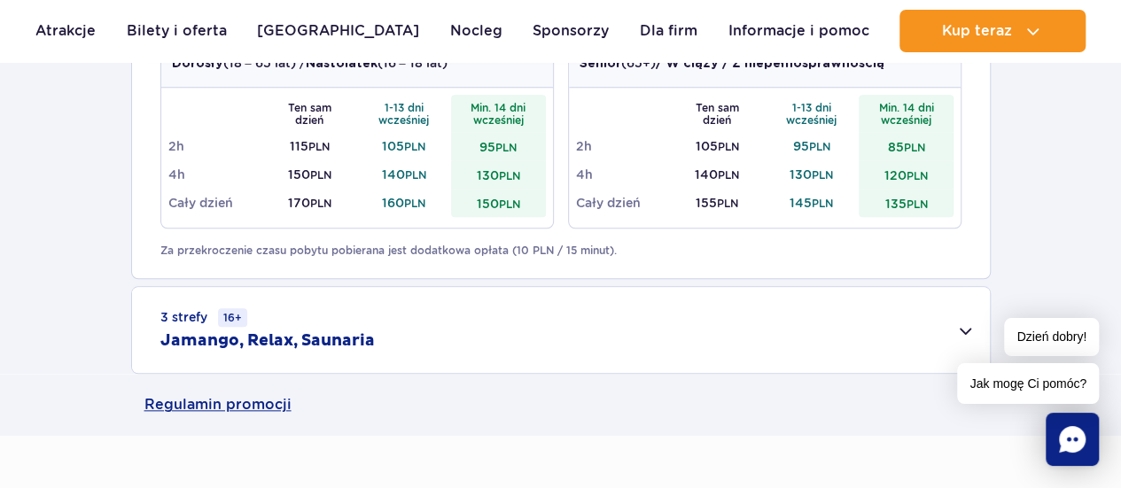
click at [919, 329] on div "3 strefy 16+ Jamango, Relax, Saunaria" at bounding box center [561, 330] width 858 height 86
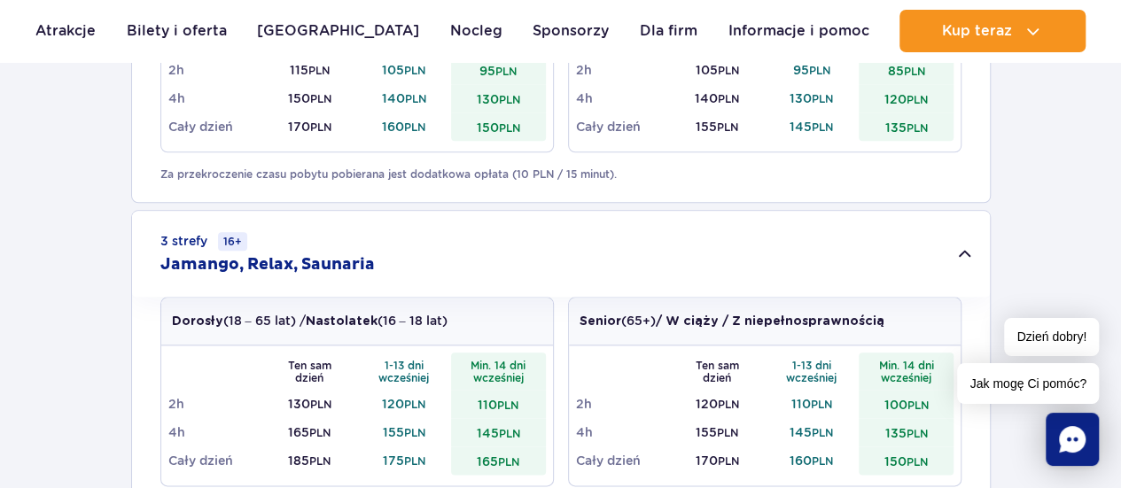
scroll to position [975, 0]
